Goal: Use online tool/utility: Use online tool/utility

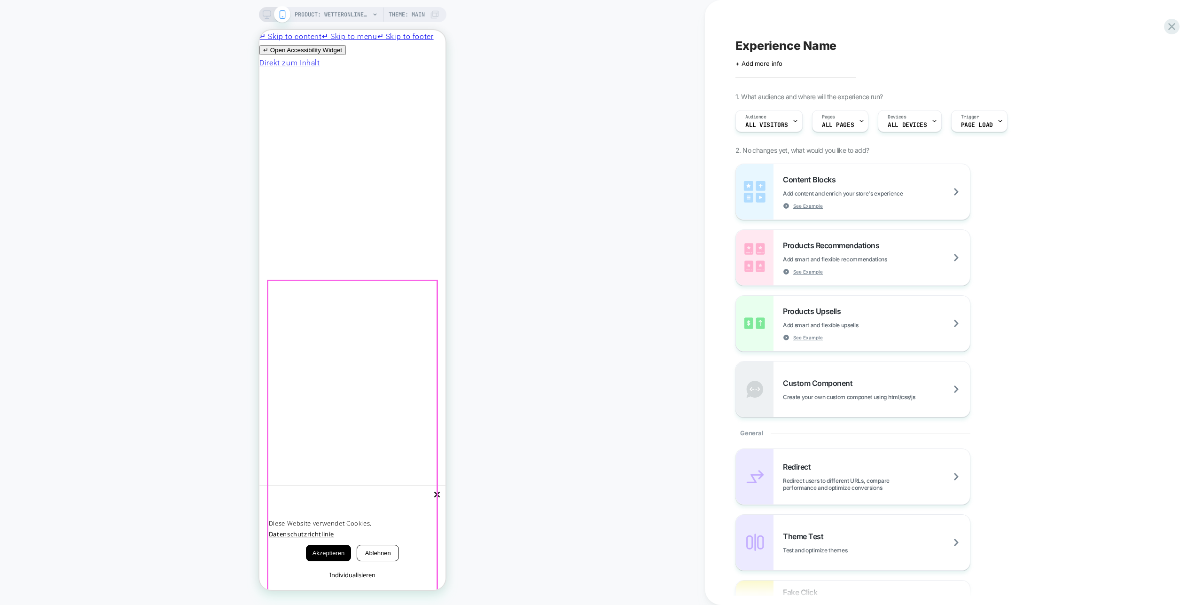
scroll to position [244, 0]
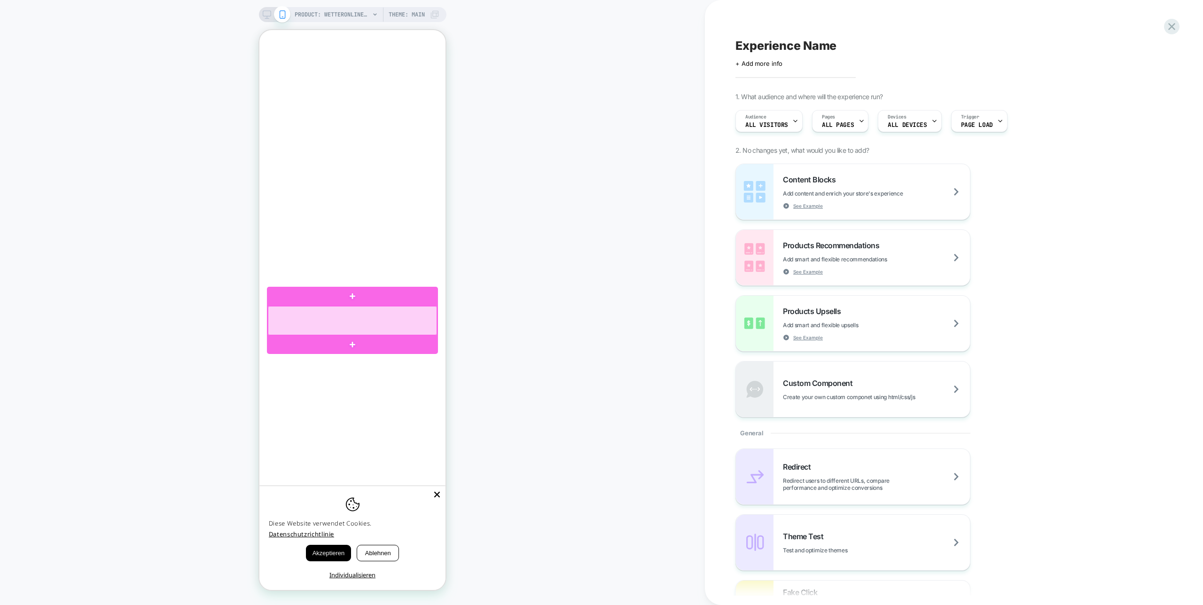
click at [380, 316] on div at bounding box center [353, 320] width 170 height 29
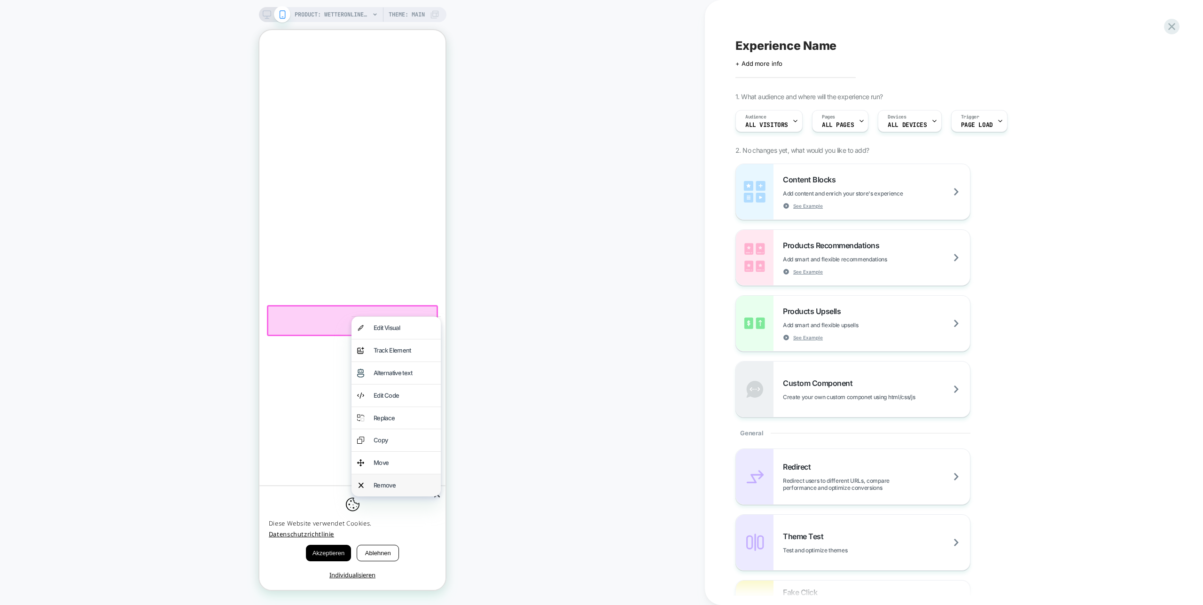
click at [399, 481] on div "Remove" at bounding box center [405, 485] width 62 height 11
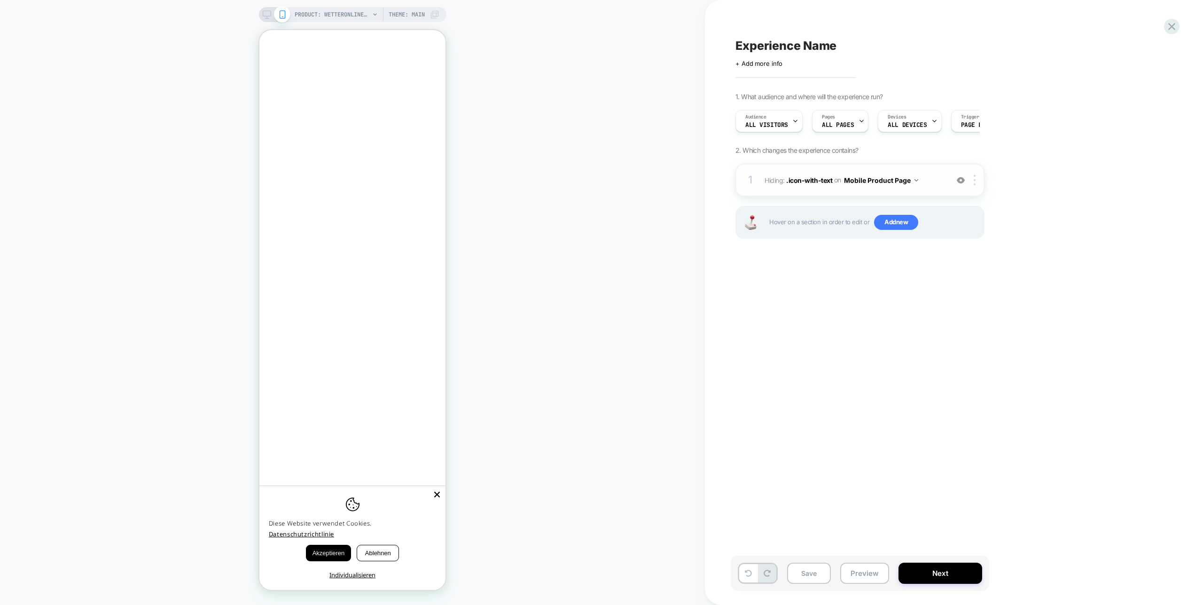
click at [898, 180] on button "Mobile Product Page" at bounding box center [881, 180] width 74 height 14
click at [979, 178] on div at bounding box center [977, 180] width 16 height 10
click at [978, 179] on div at bounding box center [977, 180] width 16 height 10
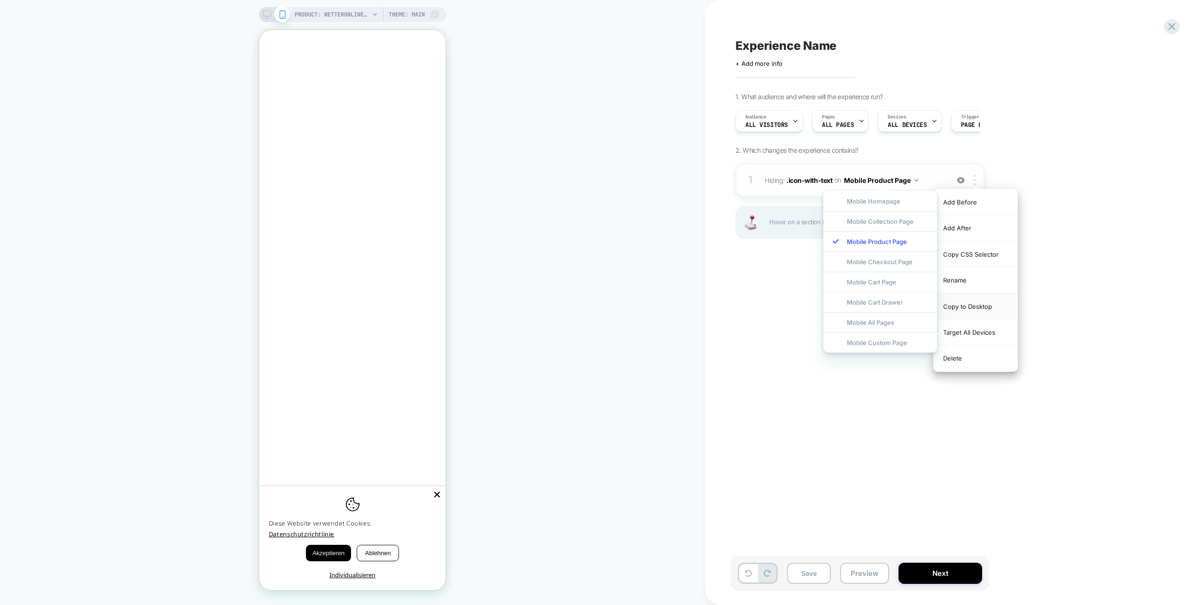
click at [981, 300] on div "Copy to Desktop" at bounding box center [976, 307] width 84 height 26
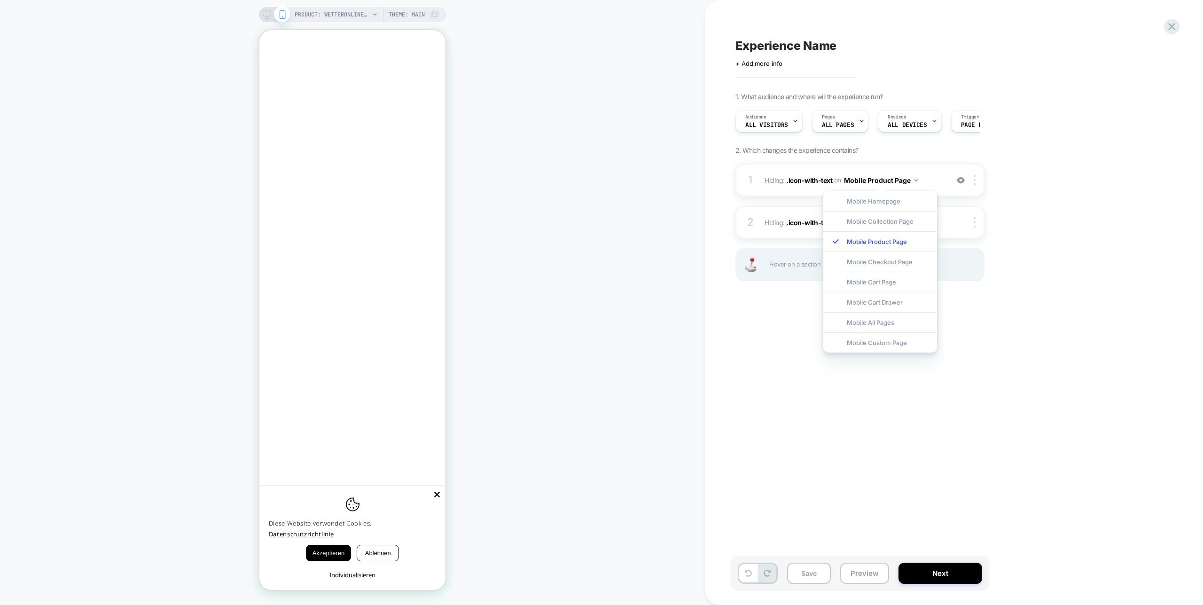
click at [1032, 298] on div "1. What audience and where will the experience run? Audience All Visitors Pages…" at bounding box center [906, 199] width 343 height 212
click at [264, 15] on icon at bounding box center [267, 14] width 8 height 8
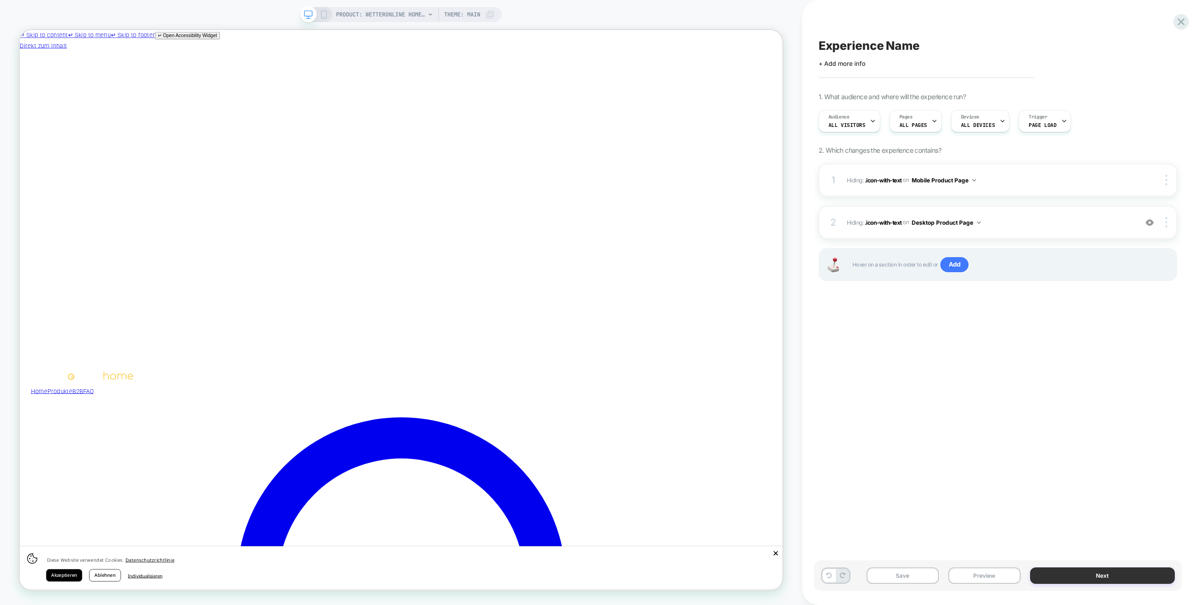
click at [1083, 580] on button "Next" at bounding box center [1102, 575] width 145 height 16
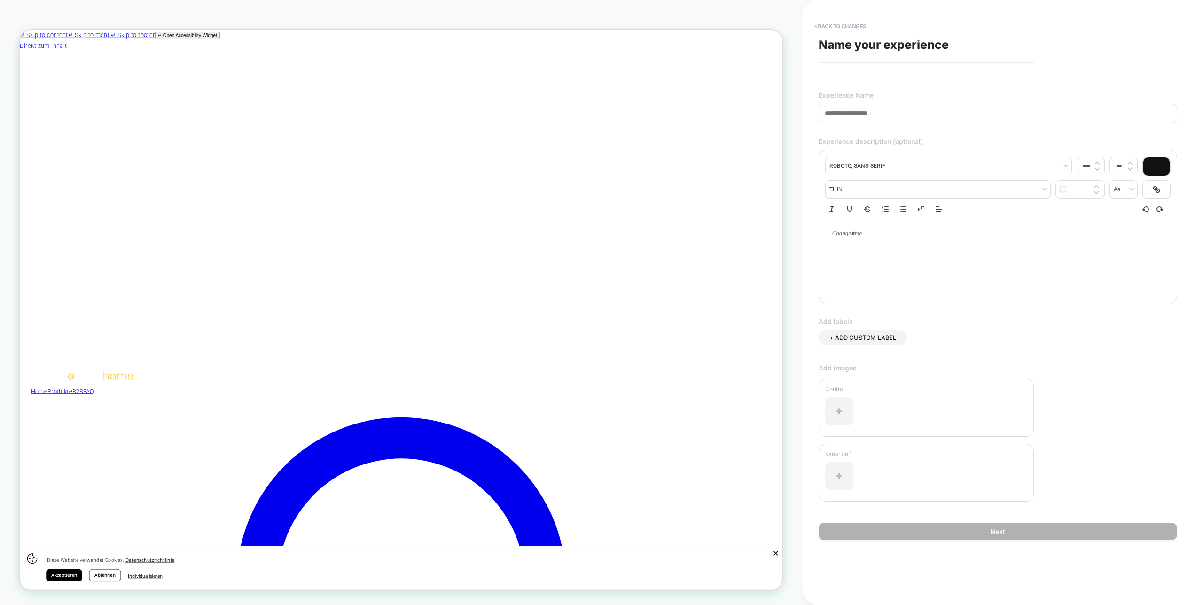
click at [953, 117] on input at bounding box center [998, 113] width 359 height 19
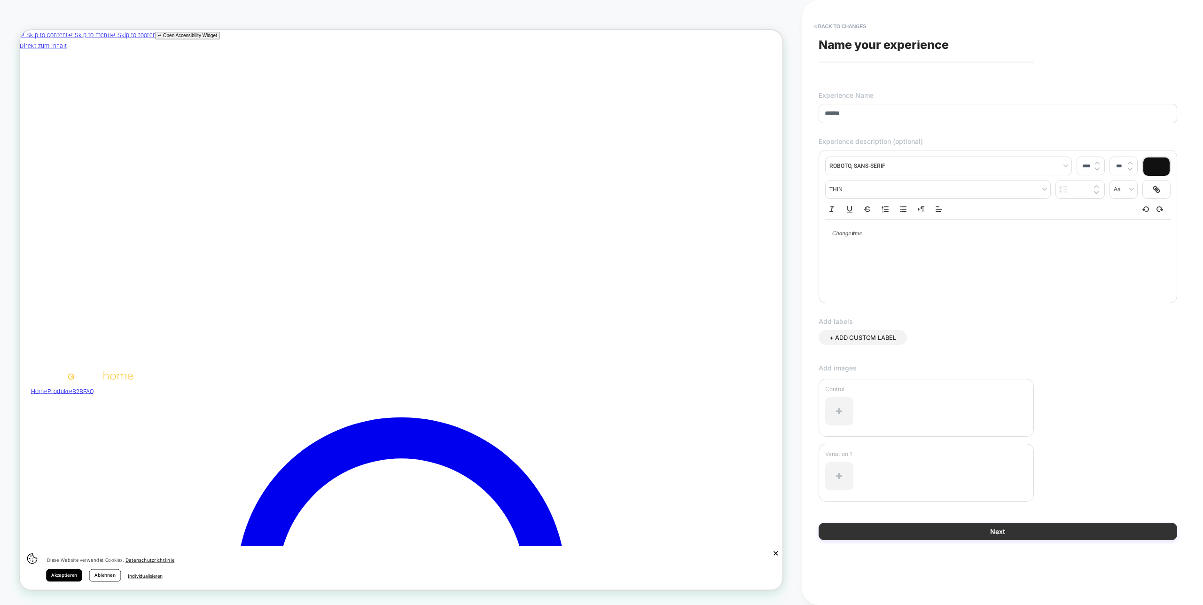
type input "******"
click at [1006, 530] on button "Next" at bounding box center [998, 531] width 359 height 17
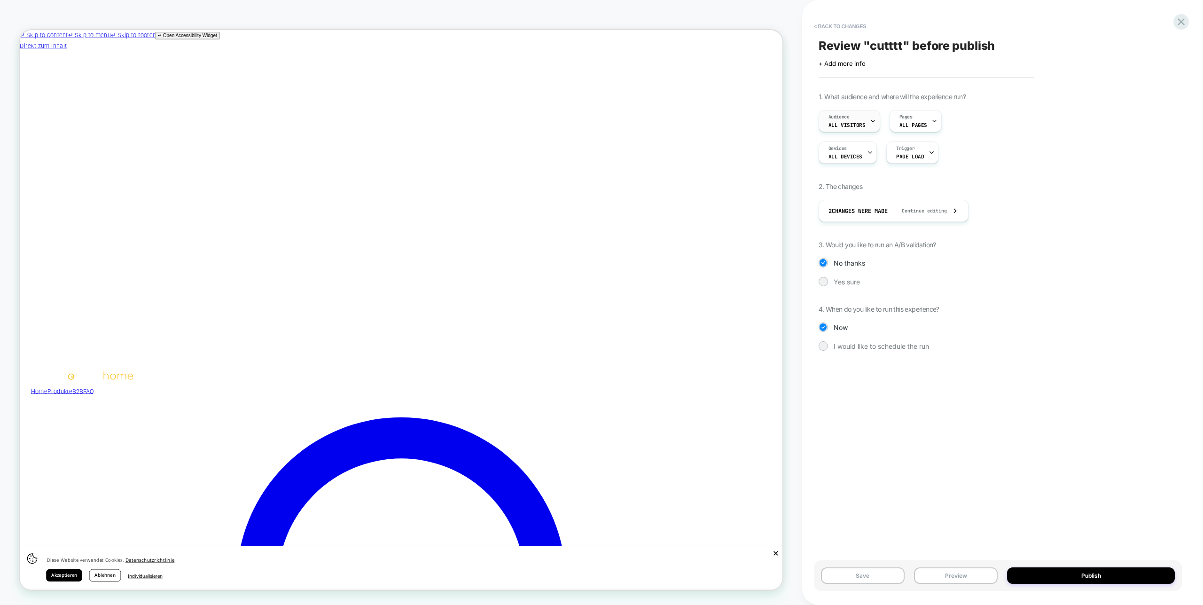
click at [870, 121] on icon at bounding box center [873, 121] width 6 height 6
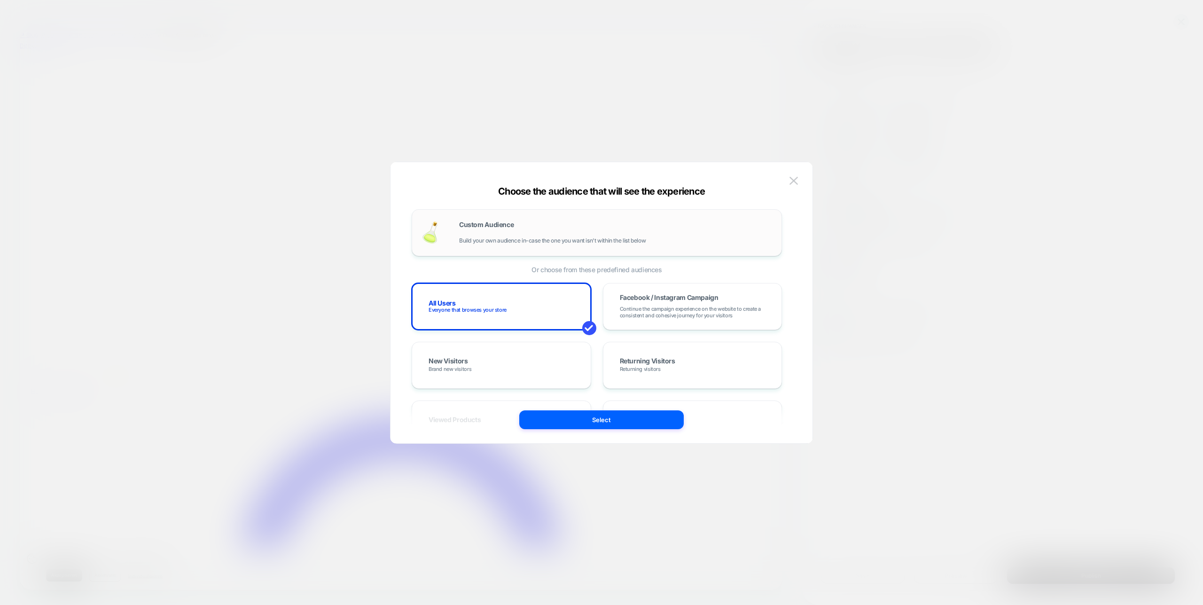
click at [545, 228] on div "Custom Audience Build your own audience in-case the one you want isn't within t…" at bounding box center [615, 232] width 313 height 23
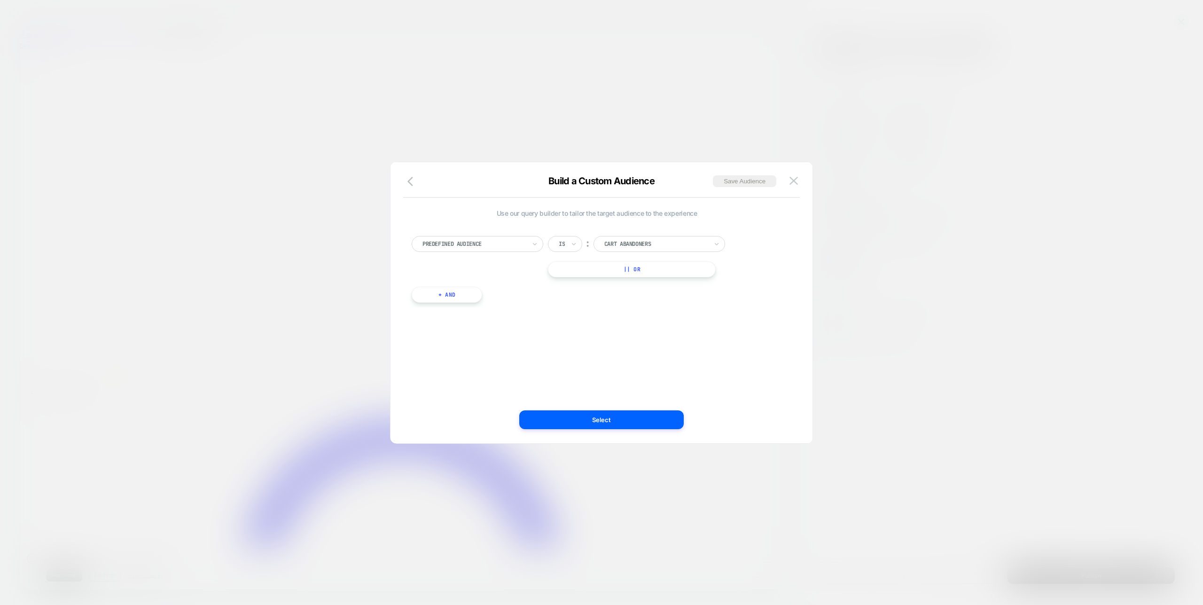
click at [540, 243] on div "Predefined Audience" at bounding box center [478, 244] width 132 height 16
click at [442, 347] on div "Country" at bounding box center [482, 354] width 122 height 15
click at [617, 239] on div "[GEOGRAPHIC_DATA]" at bounding box center [655, 244] width 105 height 10
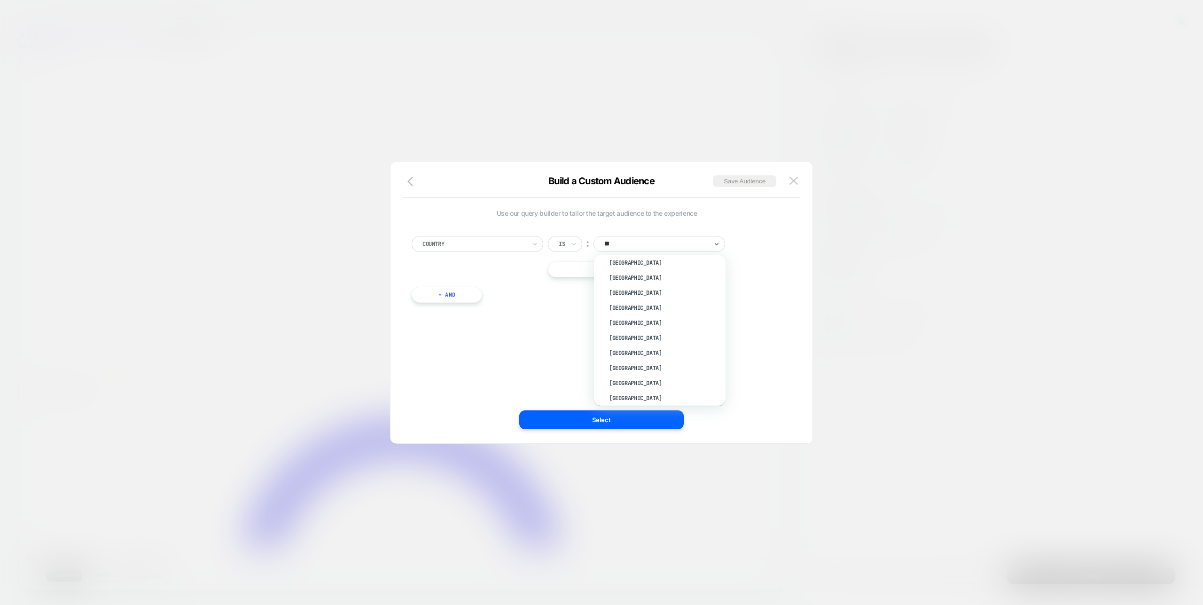
scroll to position [0, 0]
type input "***"
click at [631, 285] on div "[GEOGRAPHIC_DATA]" at bounding box center [664, 284] width 122 height 15
